Goal: Task Accomplishment & Management: Complete application form

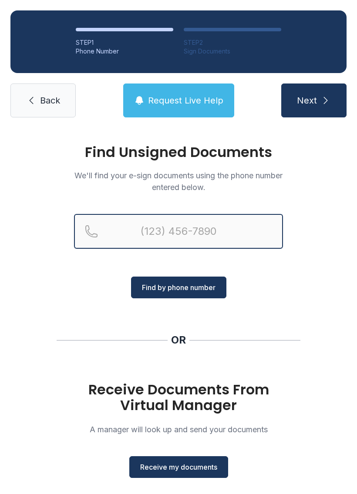
click at [127, 228] on input "Reservation phone number" at bounding box center [178, 231] width 209 height 35
type input "[PHONE_NUMBER]"
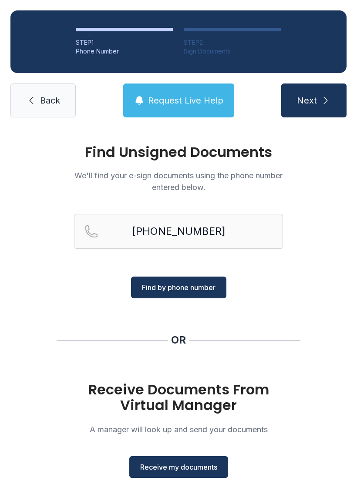
click at [40, 95] on span "Back" at bounding box center [50, 100] width 20 height 12
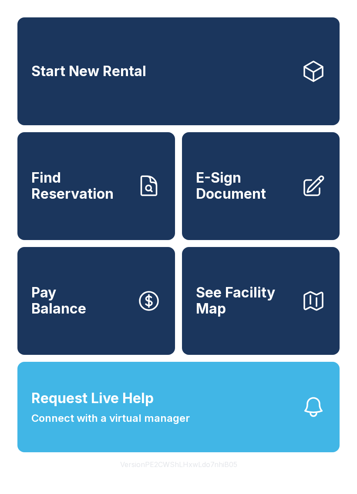
click at [251, 200] on span "E-Sign Document" at bounding box center [245, 186] width 98 height 32
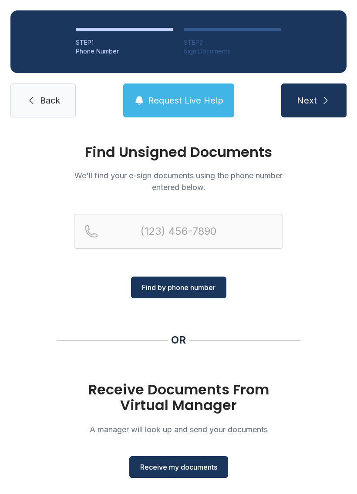
click at [27, 92] on link "Back" at bounding box center [42, 101] width 65 height 34
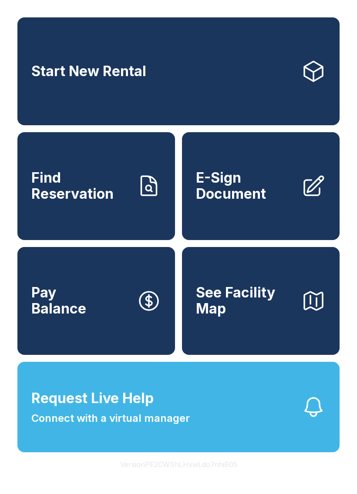
click at [268, 197] on span "E-Sign Document" at bounding box center [245, 186] width 98 height 32
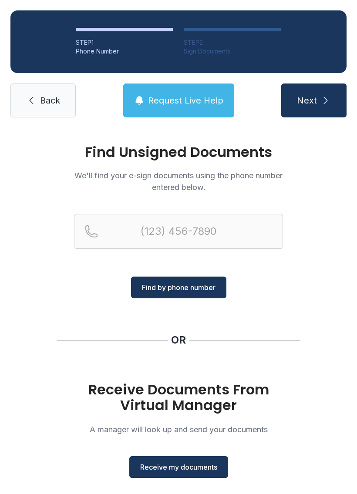
click at [179, 464] on span "Receive my documents" at bounding box center [178, 467] width 77 height 10
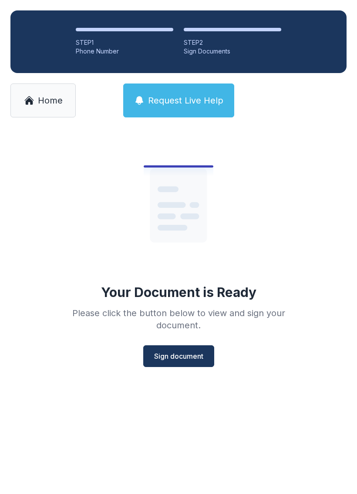
click at [179, 346] on button "Sign document" at bounding box center [178, 356] width 71 height 22
click at [47, 101] on span "Home" at bounding box center [50, 100] width 25 height 12
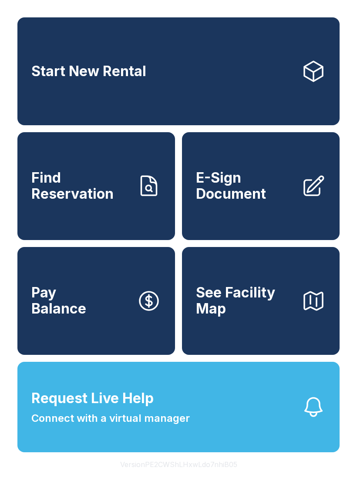
click at [263, 202] on span "E-Sign Document" at bounding box center [245, 186] width 98 height 32
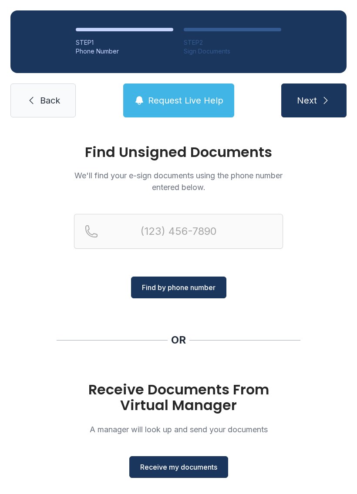
click at [180, 463] on span "Receive my documents" at bounding box center [178, 467] width 77 height 10
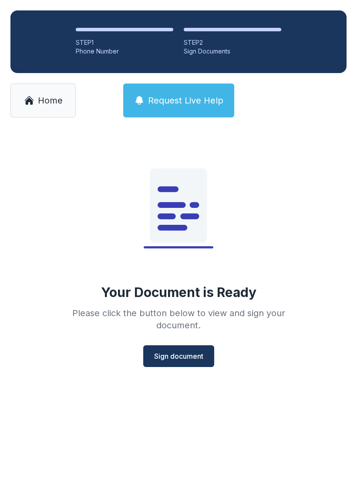
click at [193, 353] on span "Sign document" at bounding box center [178, 356] width 49 height 10
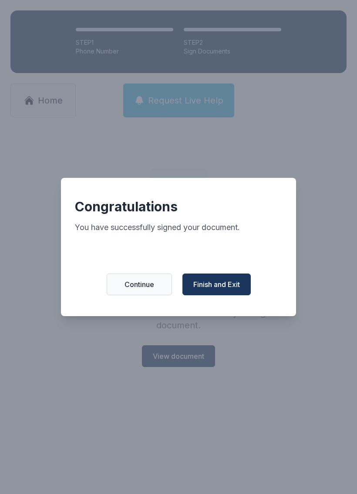
click at [218, 286] on span "Finish and Exit" at bounding box center [216, 284] width 47 height 10
